Goal: Use online tool/utility

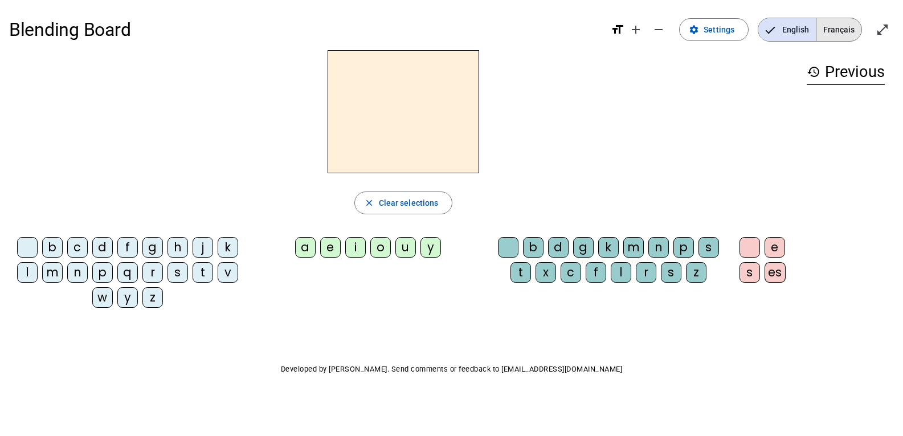
click at [839, 31] on span "Français" at bounding box center [839, 29] width 45 height 23
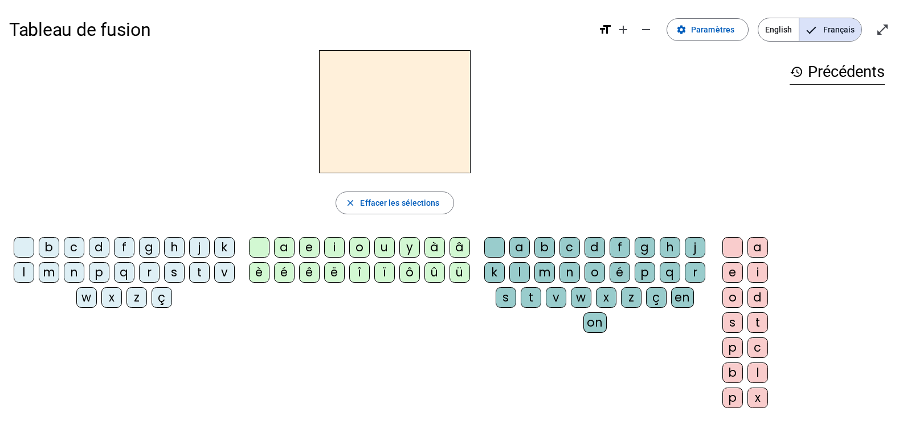
click at [135, 272] on div "q" at bounding box center [124, 272] width 21 height 21
click at [384, 247] on div "u" at bounding box center [384, 247] width 21 height 21
click at [329, 247] on div "i" at bounding box center [334, 247] width 21 height 21
click at [385, 242] on div "u" at bounding box center [384, 247] width 21 height 21
click at [758, 272] on div "i" at bounding box center [758, 272] width 21 height 21
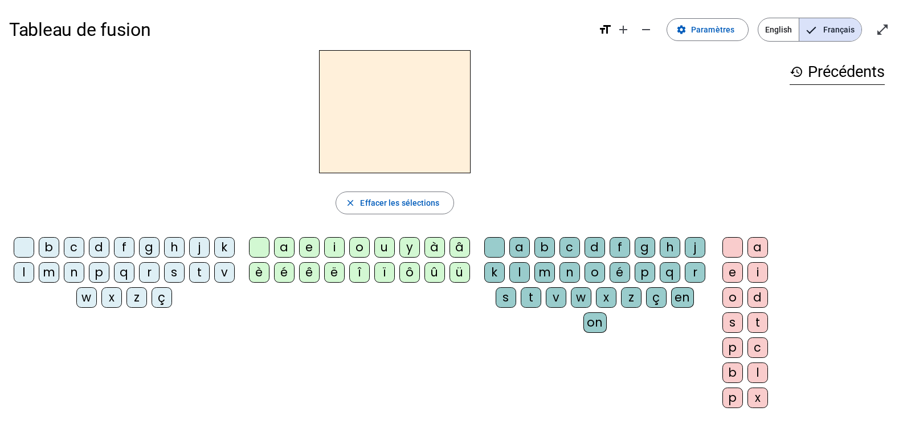
click at [135, 272] on div "q" at bounding box center [124, 272] width 21 height 21
click at [381, 244] on div "u" at bounding box center [384, 247] width 21 height 21
click at [761, 272] on div "i" at bounding box center [758, 272] width 21 height 21
